Goal: Task Accomplishment & Management: Complete application form

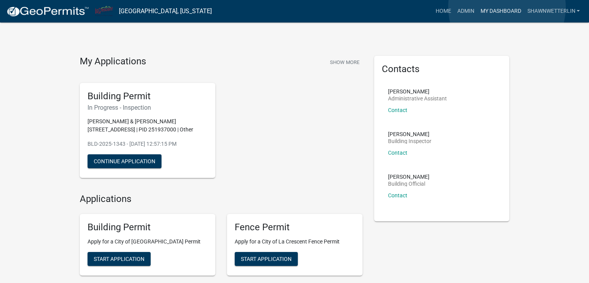
click at [507, 7] on link "My Dashboard" at bounding box center [500, 11] width 47 height 15
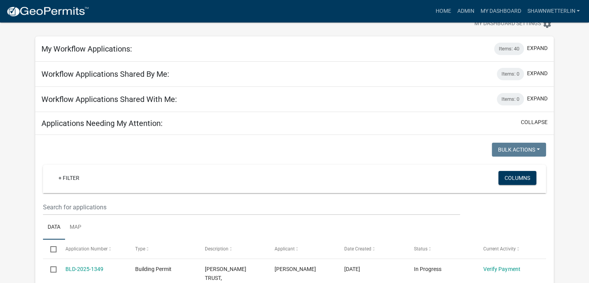
scroll to position [39, 0]
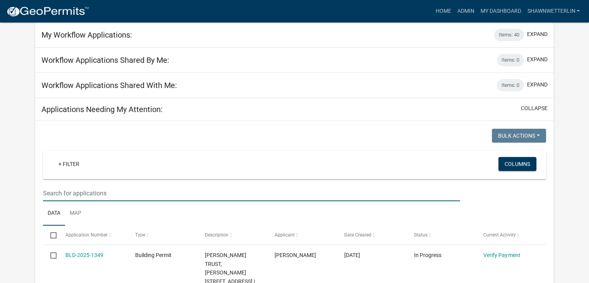
click at [50, 194] on input "text" at bounding box center [251, 193] width 417 height 16
type input "shore acres"
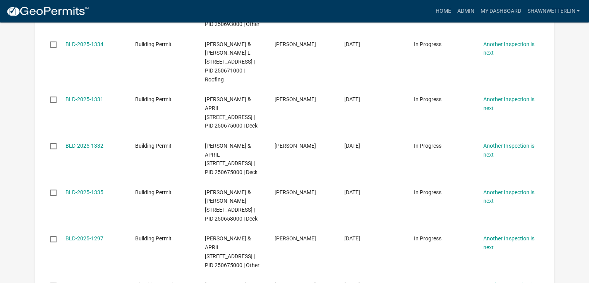
scroll to position [310, 0]
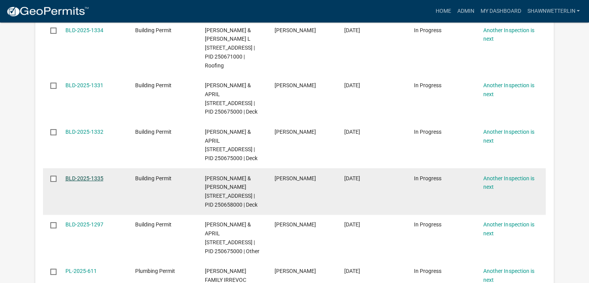
click at [89, 181] on link "BLD-2025-1335" at bounding box center [84, 178] width 38 height 6
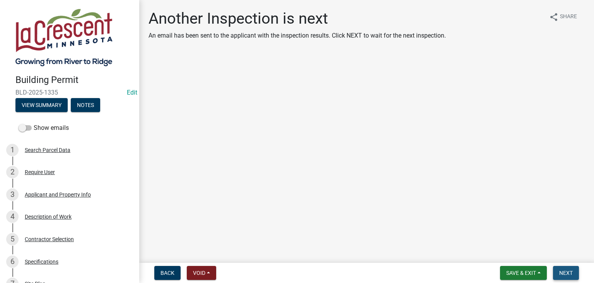
click at [564, 270] on span "Next" at bounding box center [567, 272] width 14 height 6
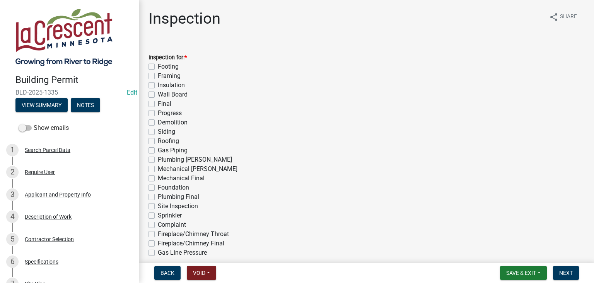
click at [158, 76] on label "Framing" at bounding box center [169, 75] width 23 height 9
click at [158, 76] on input "Framing" at bounding box center [160, 73] width 5 height 5
checkbox input "true"
checkbox input "false"
checkbox input "true"
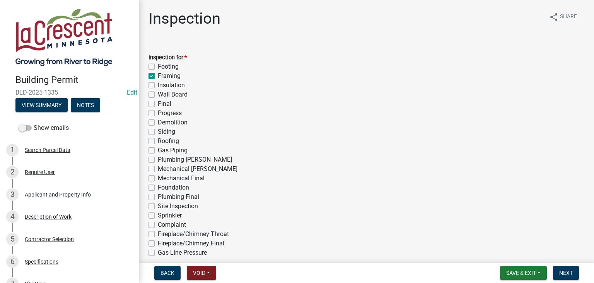
checkbox input "false"
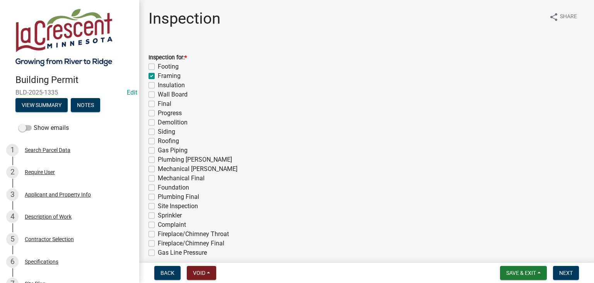
checkbox input "false"
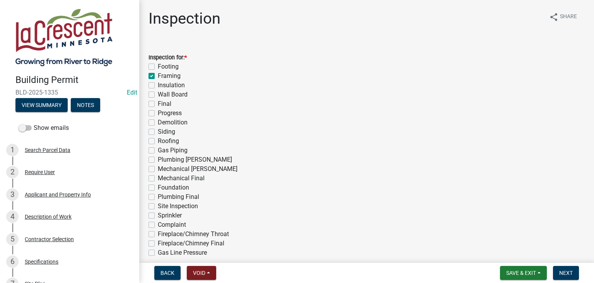
checkbox input "false"
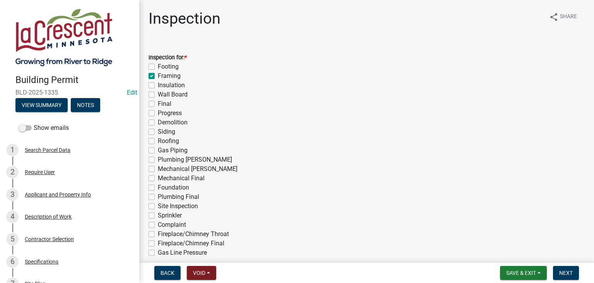
checkbox input "false"
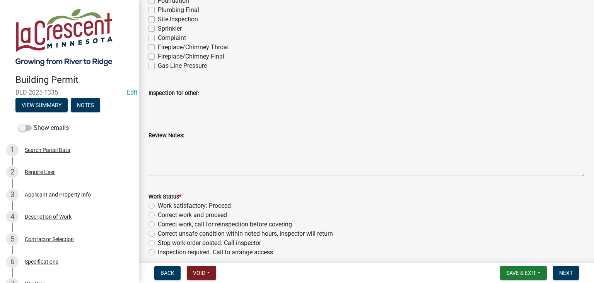
scroll to position [194, 0]
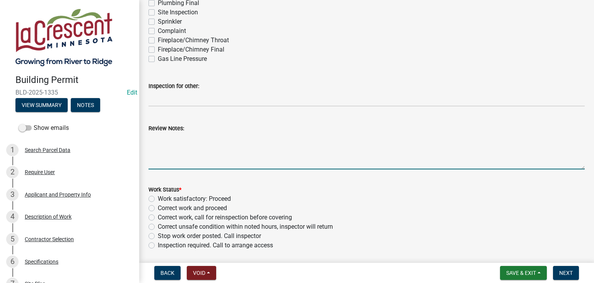
click at [223, 140] on textarea "Review Notes:" at bounding box center [367, 151] width 437 height 36
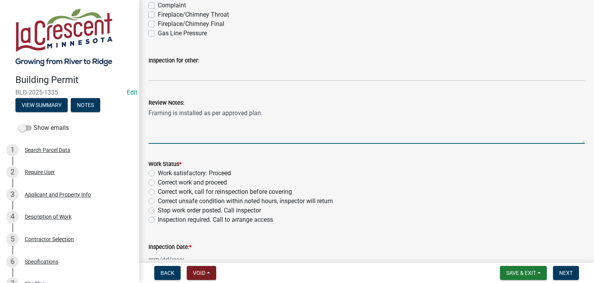
scroll to position [232, 0]
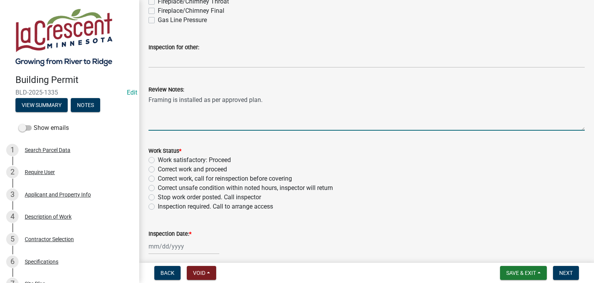
type textarea "Framing is installed as per approved plan."
click at [158, 160] on label "Work satisfactory: Proceed" at bounding box center [194, 159] width 73 height 9
click at [158, 160] on input "Work satisfactory: Proceed" at bounding box center [160, 157] width 5 height 5
radio input "true"
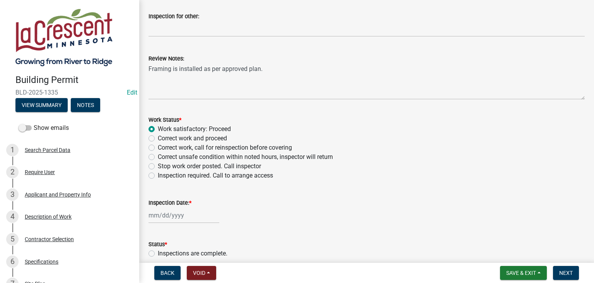
scroll to position [308, 0]
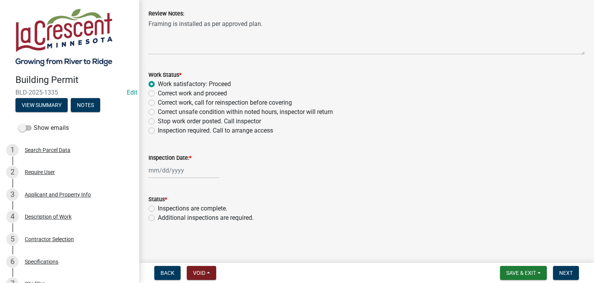
click at [164, 163] on div at bounding box center [184, 170] width 71 height 16
select select "10"
select select "2025"
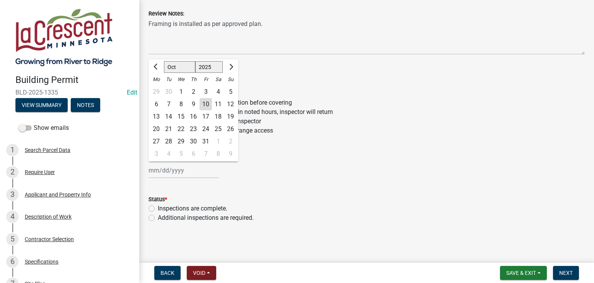
click at [208, 107] on div "10" at bounding box center [206, 104] width 12 height 12
type input "[DATE]"
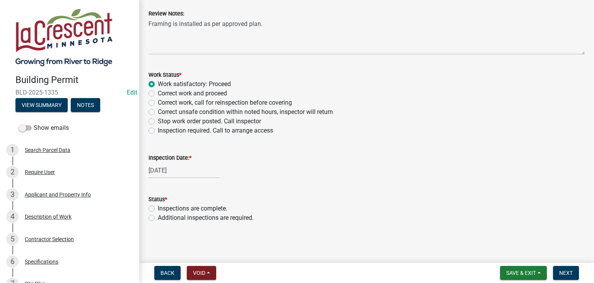
click at [158, 217] on label "Additional inspections are required." at bounding box center [206, 217] width 96 height 9
click at [158, 217] on input "Additional inspections are required." at bounding box center [160, 215] width 5 height 5
radio input "true"
click at [571, 271] on span "Next" at bounding box center [567, 272] width 14 height 6
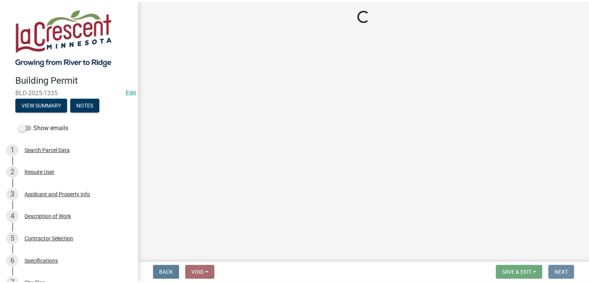
scroll to position [0, 0]
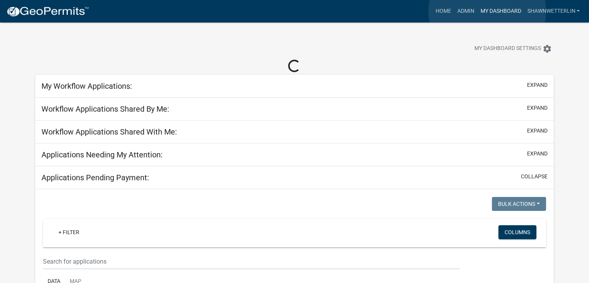
click at [487, 11] on link "My Dashboard" at bounding box center [500, 11] width 47 height 15
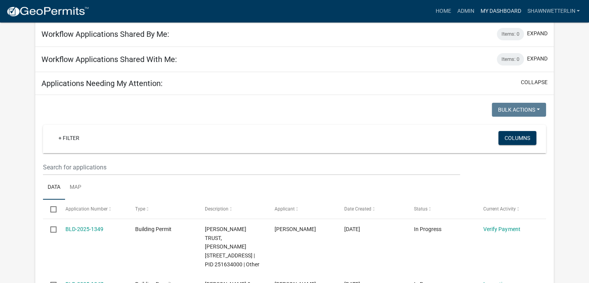
scroll to position [77, 0]
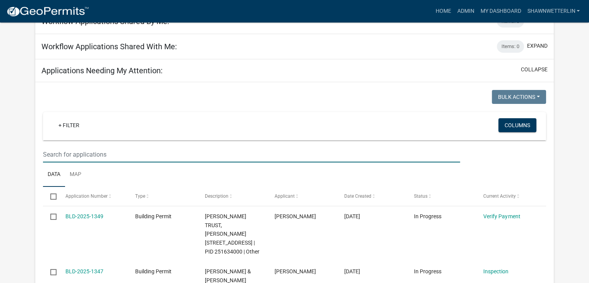
click at [85, 154] on input "text" at bounding box center [251, 154] width 417 height 16
type input "elm"
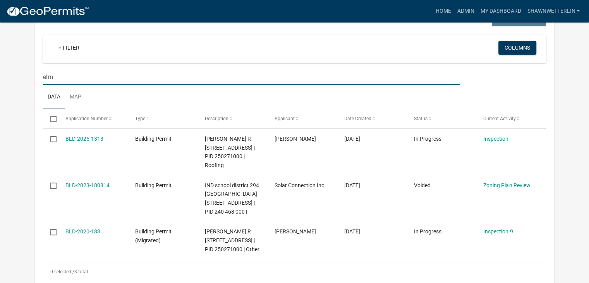
scroll to position [194, 0]
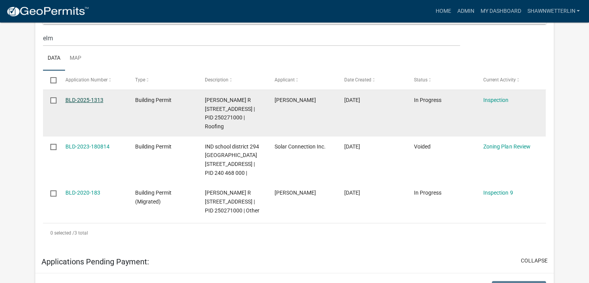
click at [98, 99] on link "BLD-2025-1313" at bounding box center [84, 100] width 38 height 6
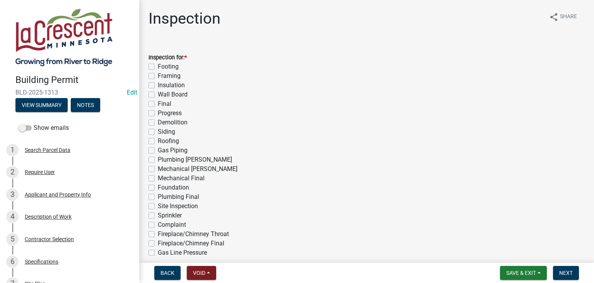
click at [158, 141] on label "Roofing" at bounding box center [168, 140] width 21 height 9
click at [158, 141] on input "Roofing" at bounding box center [160, 138] width 5 height 5
checkbox input "true"
checkbox input "false"
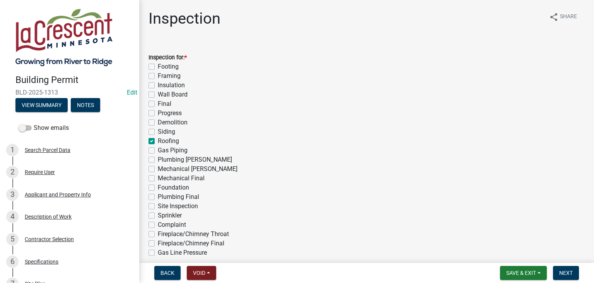
checkbox input "false"
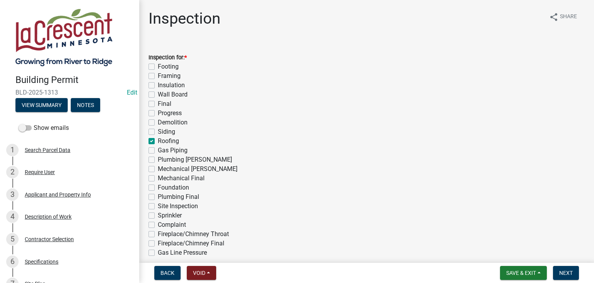
checkbox input "false"
checkbox input "true"
checkbox input "false"
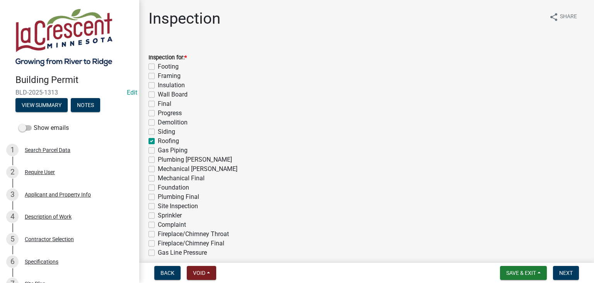
checkbox input "false"
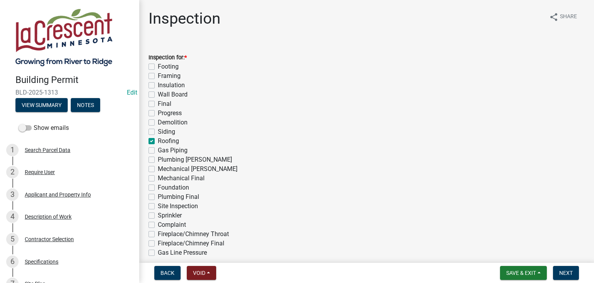
checkbox input "false"
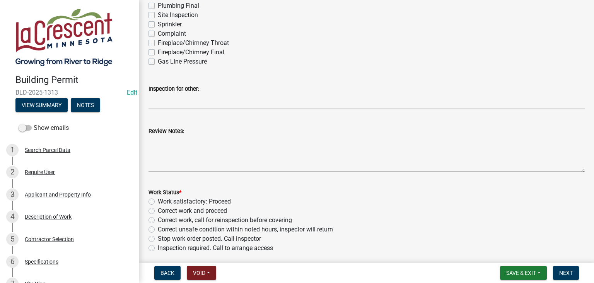
scroll to position [194, 0]
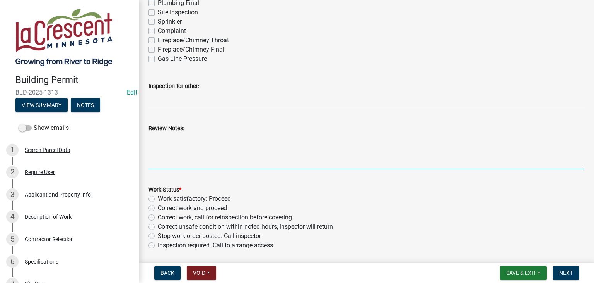
click at [220, 135] on textarea "Review Notes:" at bounding box center [367, 151] width 437 height 36
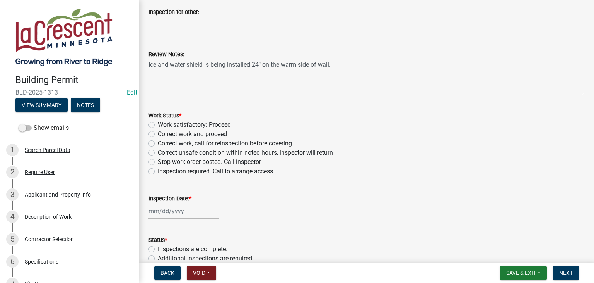
scroll to position [308, 0]
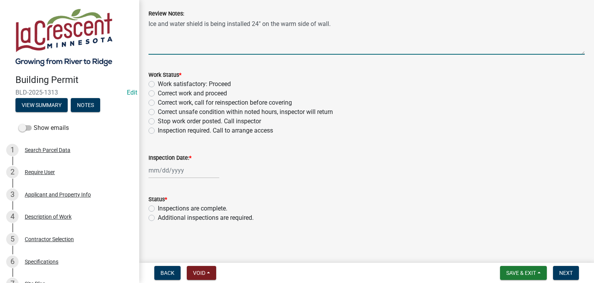
type textarea "Ice and water shield is being installed 24" on the warm side of wall."
click at [158, 82] on label "Work satisfactory: Proceed" at bounding box center [194, 83] width 73 height 9
click at [158, 82] on input "Work satisfactory: Proceed" at bounding box center [160, 81] width 5 height 5
radio input "true"
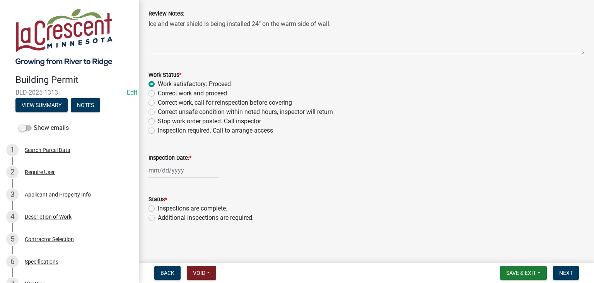
click at [175, 168] on div at bounding box center [184, 170] width 71 height 16
select select "10"
select select "2025"
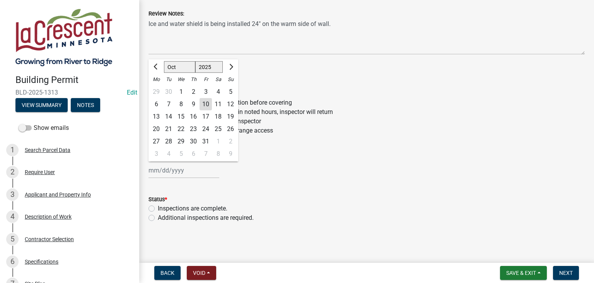
click at [203, 103] on div "10" at bounding box center [206, 104] width 12 height 12
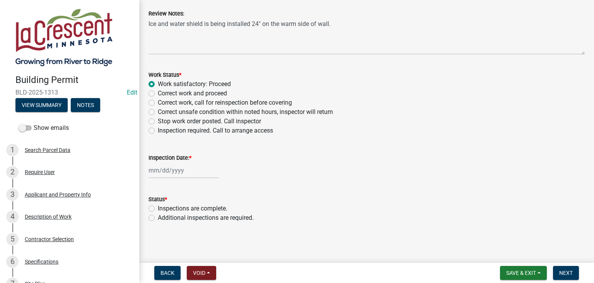
type input "[DATE]"
click at [158, 218] on label "Additional inspections are required." at bounding box center [206, 217] width 96 height 9
click at [158, 218] on input "Additional inspections are required." at bounding box center [160, 215] width 5 height 5
radio input "true"
click at [564, 273] on span "Next" at bounding box center [567, 272] width 14 height 6
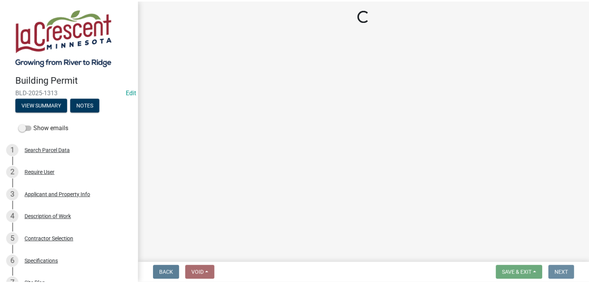
scroll to position [0, 0]
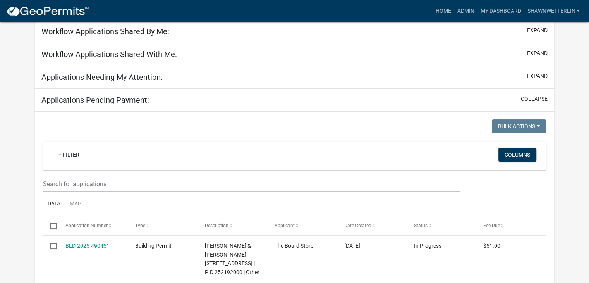
scroll to position [65, 0]
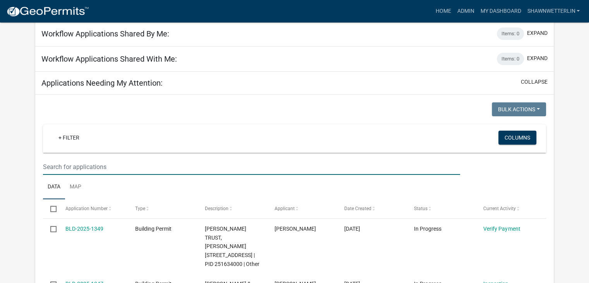
click at [92, 163] on input "text" at bounding box center [251, 167] width 417 height 16
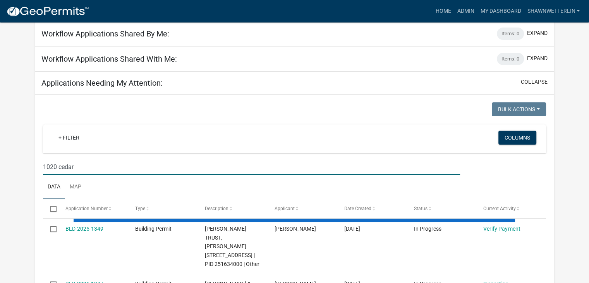
type input "1020 cedar"
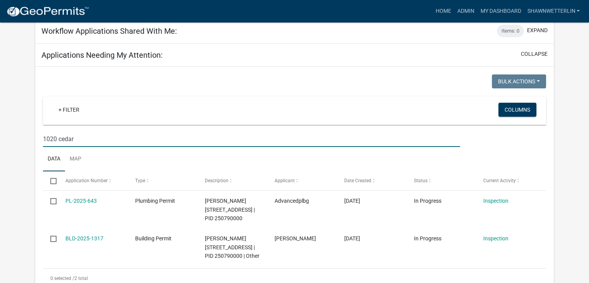
scroll to position [142, 0]
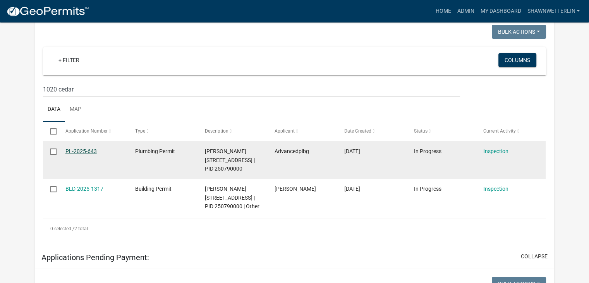
click at [90, 150] on link "PL-2025-643" at bounding box center [80, 151] width 31 height 6
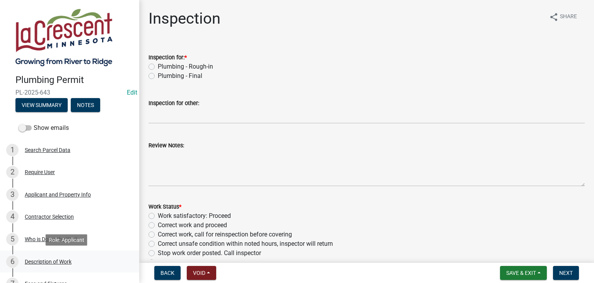
click at [43, 259] on div "Description of Work" at bounding box center [48, 261] width 47 height 5
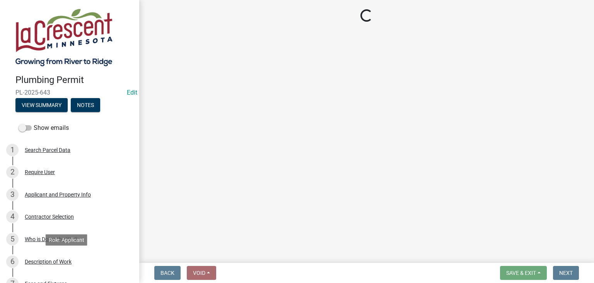
select select "59bf33d4-9d5c-4e7c-8b9a-7c1b13f00426"
select select "28f4028a-693d-415b-8130-38cfe69d94b3"
select select "4af7cc83-1d25-4c0b-a329-4ae30bd591bb"
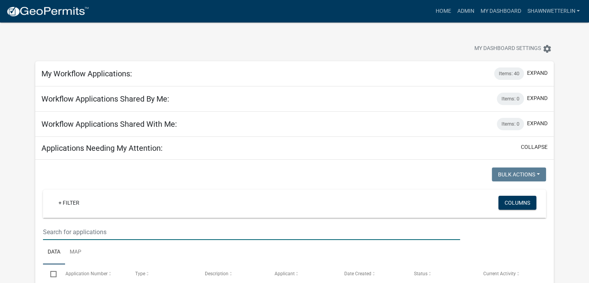
click at [59, 231] on input "text" at bounding box center [251, 232] width 417 height 16
type input "1020 cedar"
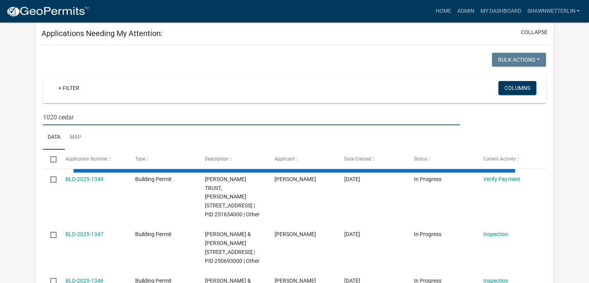
scroll to position [116, 0]
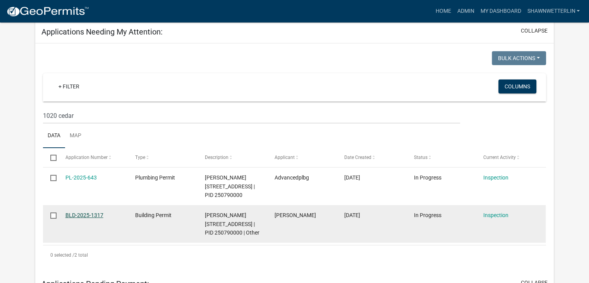
click at [90, 218] on link "BLD-2025-1317" at bounding box center [84, 215] width 38 height 6
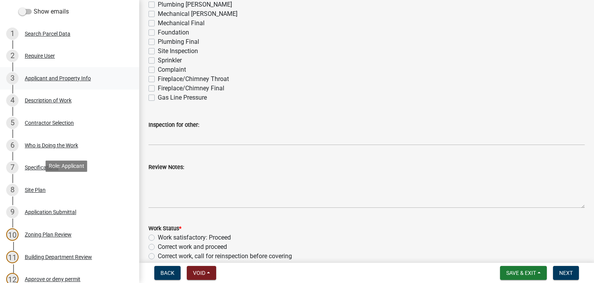
scroll to position [155, 0]
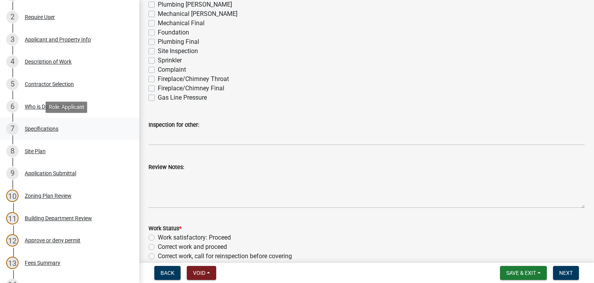
click at [43, 129] on div "Specifications" at bounding box center [42, 128] width 34 height 5
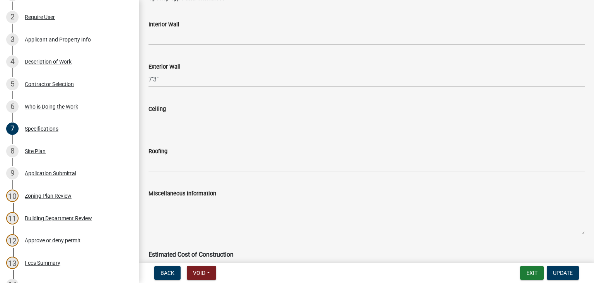
scroll to position [1316, 0]
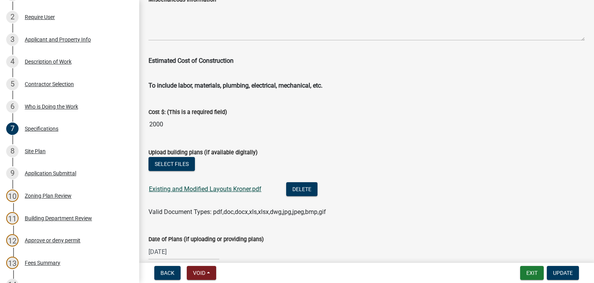
click at [225, 187] on link "Existing and Modified Layouts Kroner.pdf" at bounding box center [205, 188] width 113 height 7
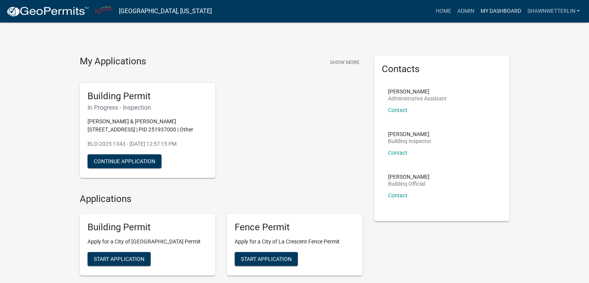
click at [506, 11] on link "My Dashboard" at bounding box center [500, 11] width 47 height 15
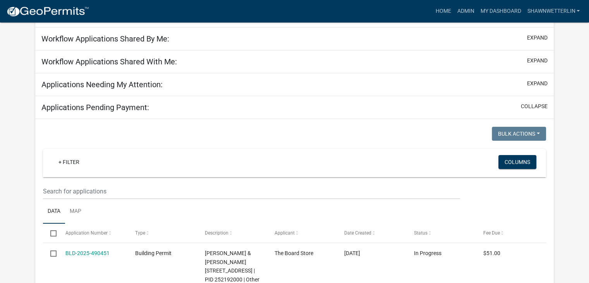
scroll to position [77, 0]
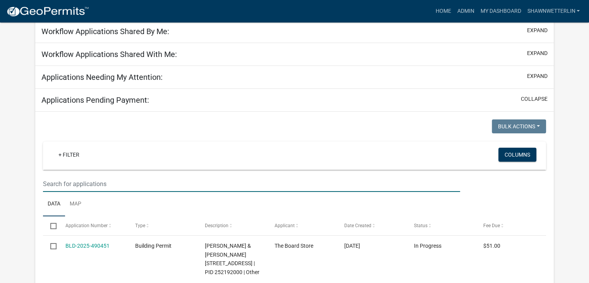
click at [47, 183] on input "text" at bounding box center [251, 184] width 417 height 16
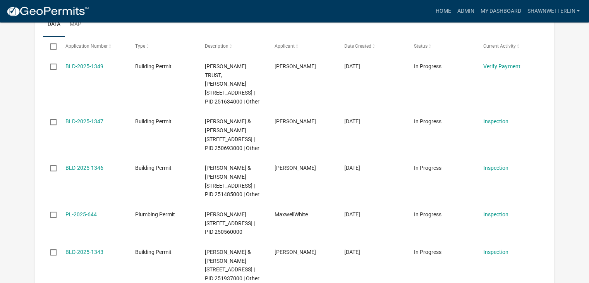
scroll to position [72, 0]
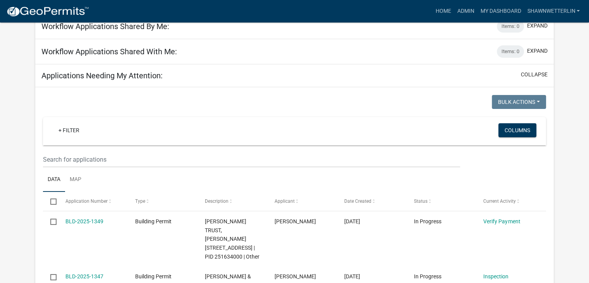
type input "1020 cedar"
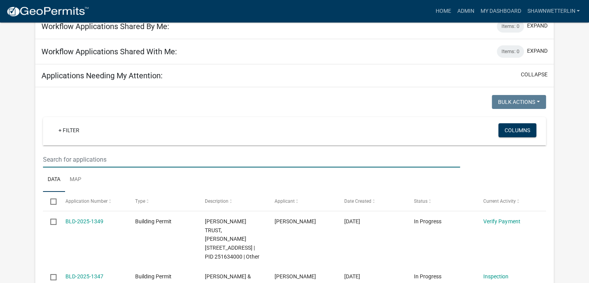
click at [87, 160] on input "text" at bounding box center [251, 159] width 417 height 16
type input "1020 cedar"
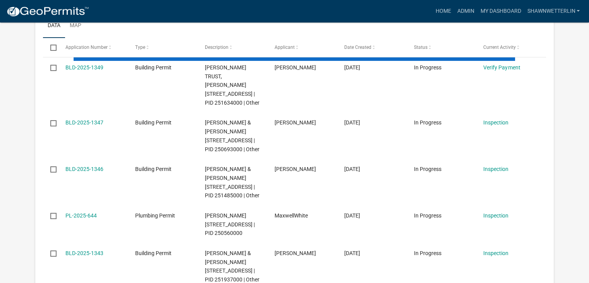
scroll to position [227, 0]
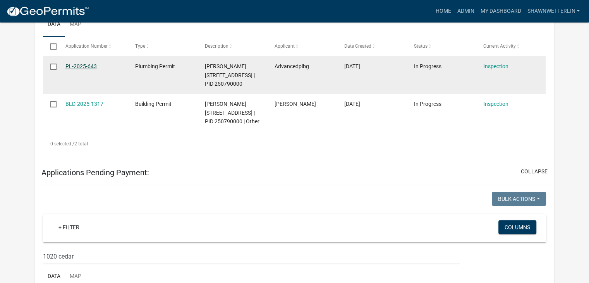
click at [81, 67] on link "PL-2025-643" at bounding box center [80, 66] width 31 height 6
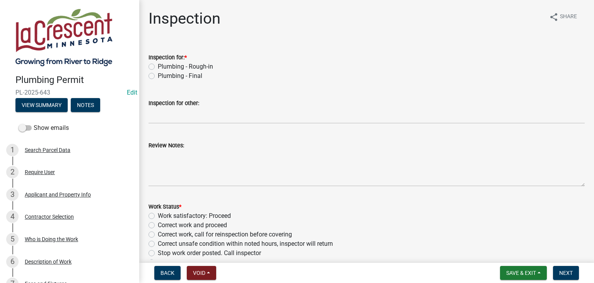
click at [158, 67] on label "Plumbing - Rough-in" at bounding box center [185, 66] width 55 height 9
click at [158, 67] on input "Plumbing - Rough-in" at bounding box center [160, 64] width 5 height 5
radio input "true"
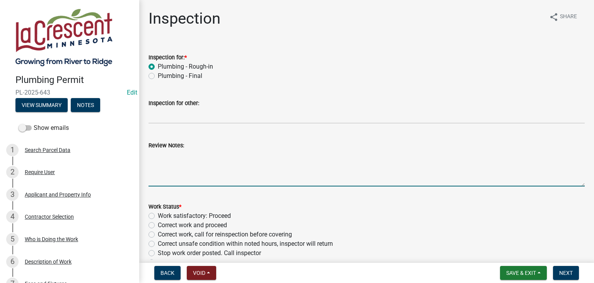
click at [176, 164] on textarea "Review Notes:" at bounding box center [367, 168] width 437 height 36
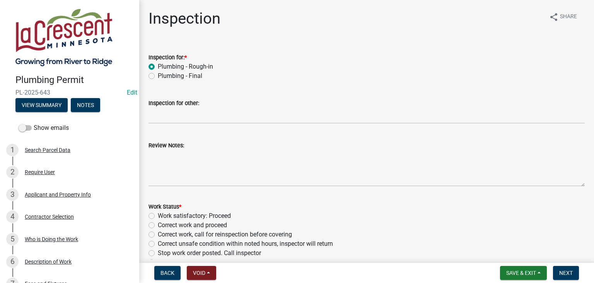
click at [158, 215] on label "Work satisfactory: Proceed" at bounding box center [194, 215] width 73 height 9
click at [158, 215] on input "Work satisfactory: Proceed" at bounding box center [160, 213] width 5 height 5
radio input "true"
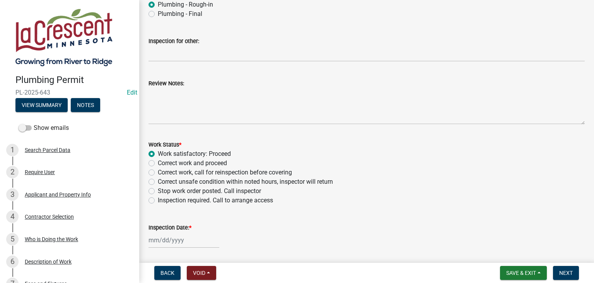
scroll to position [132, 0]
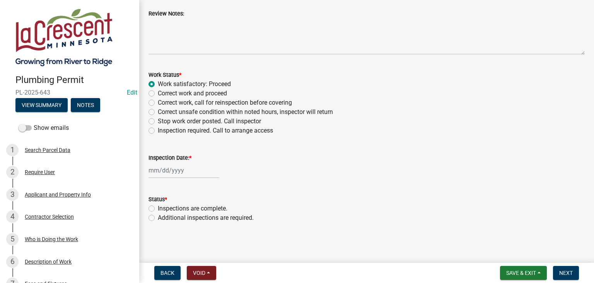
select select "10"
select select "2025"
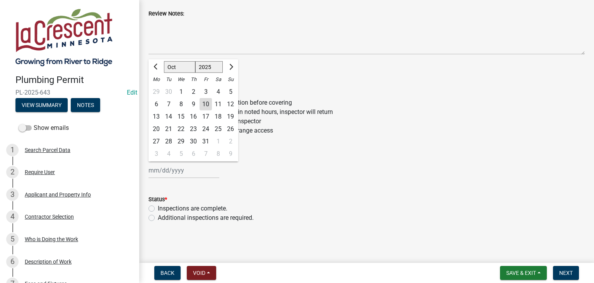
click at [175, 169] on div "Jan Feb Mar Apr May Jun Jul Aug Sep Oct Nov Dec 1525 1526 1527 1528 1529 1530 1…" at bounding box center [184, 170] width 71 height 16
click at [204, 104] on div "10" at bounding box center [206, 104] width 12 height 12
type input "[DATE]"
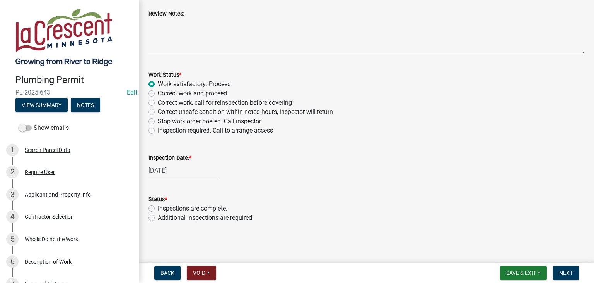
click at [158, 216] on label "Additional inspections are required." at bounding box center [206, 217] width 96 height 9
click at [158, 216] on input "Additional inspections are required." at bounding box center [160, 215] width 5 height 5
radio input "true"
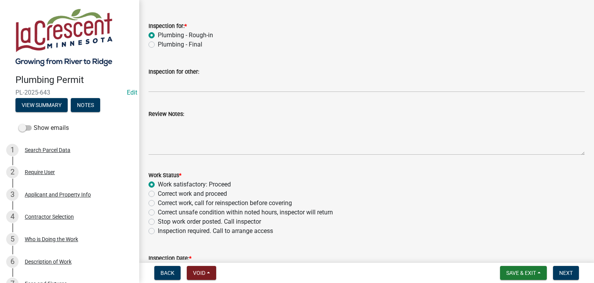
scroll to position [0, 0]
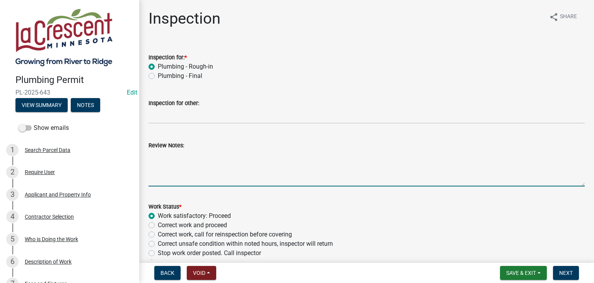
click at [209, 165] on textarea "Review Notes:" at bounding box center [367, 168] width 437 height 36
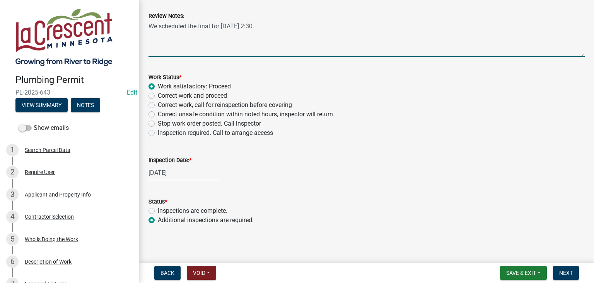
scroll to position [132, 0]
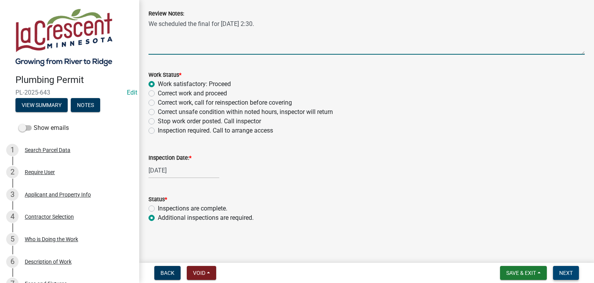
type textarea "We scheduled the final for October 17th @ 2:30."
click at [564, 274] on span "Next" at bounding box center [567, 272] width 14 height 6
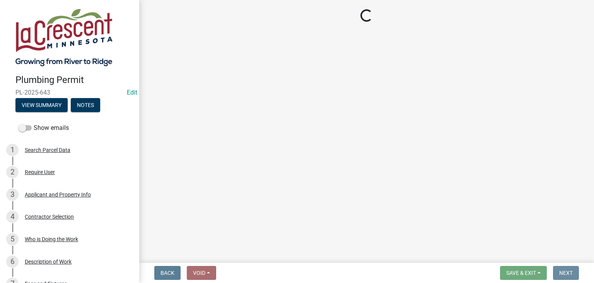
scroll to position [0, 0]
